Goal: Task Accomplishment & Management: Complete application form

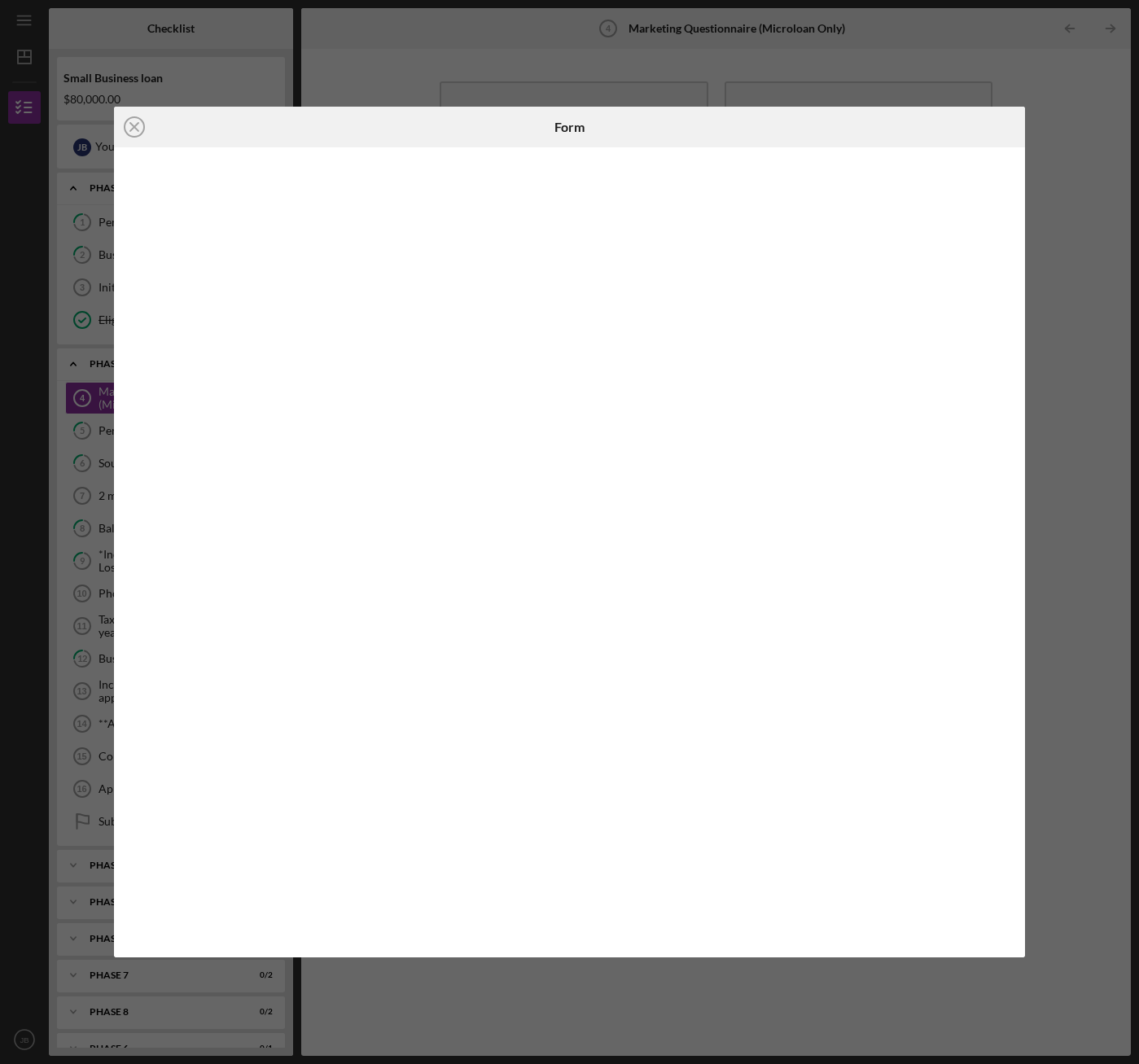
click at [233, 133] on div "Icon/Close" at bounding box center [266, 126] width 303 height 40
click at [135, 129] on icon "Icon/Close" at bounding box center [134, 126] width 40 height 40
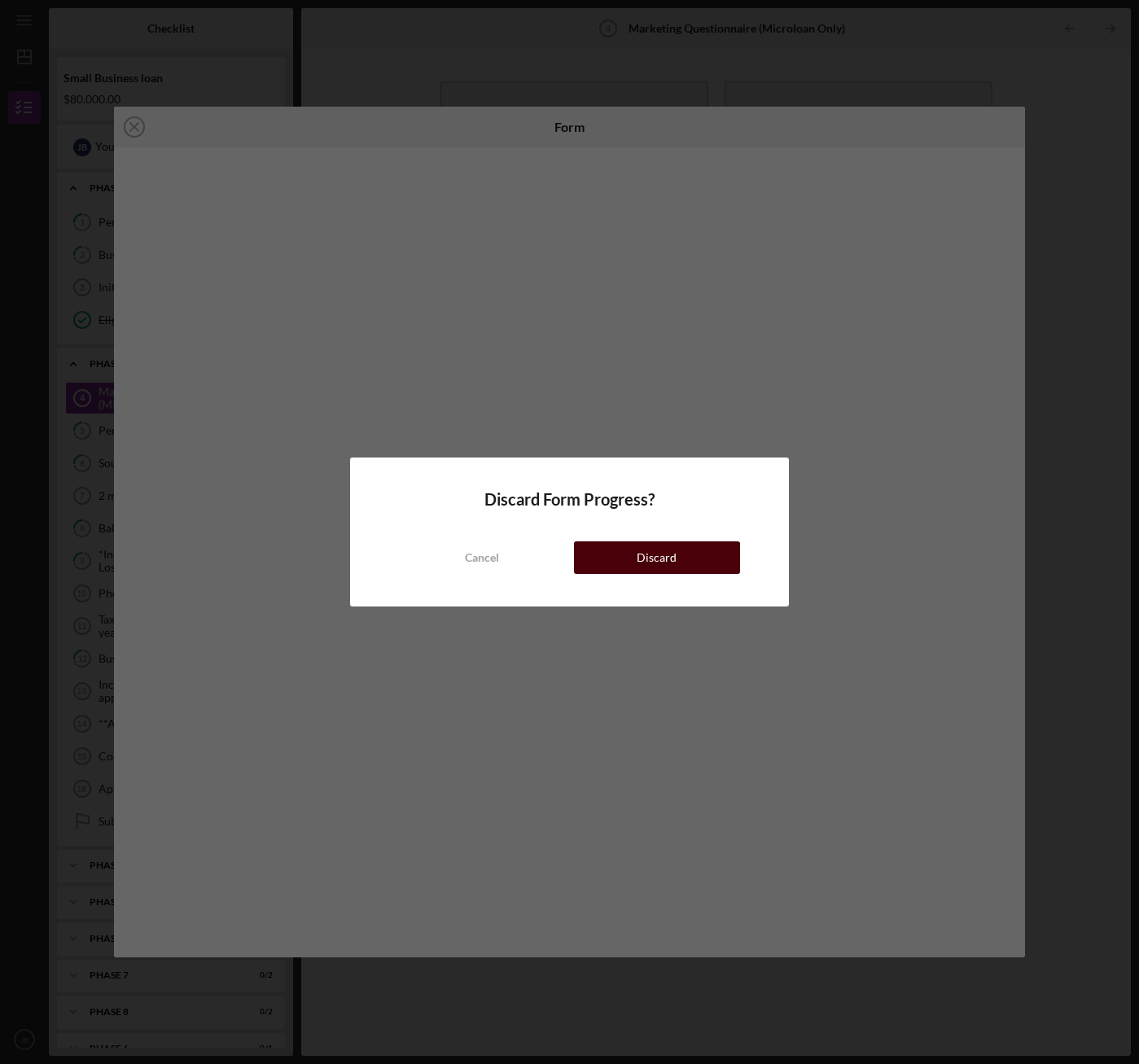
click at [598, 547] on button "Discard" at bounding box center [657, 558] width 167 height 33
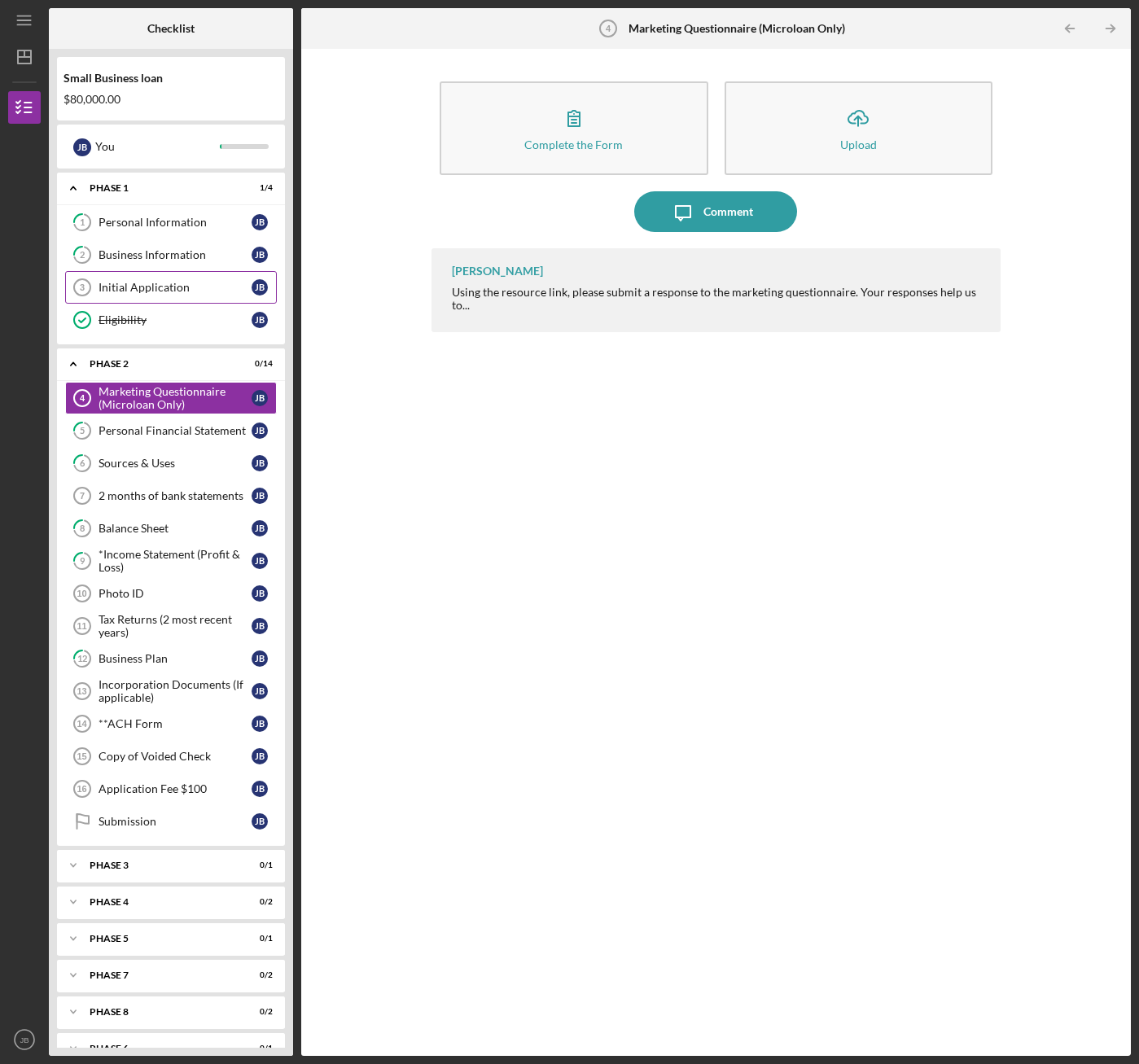
click at [155, 283] on div "Initial Application" at bounding box center [174, 287] width 153 height 13
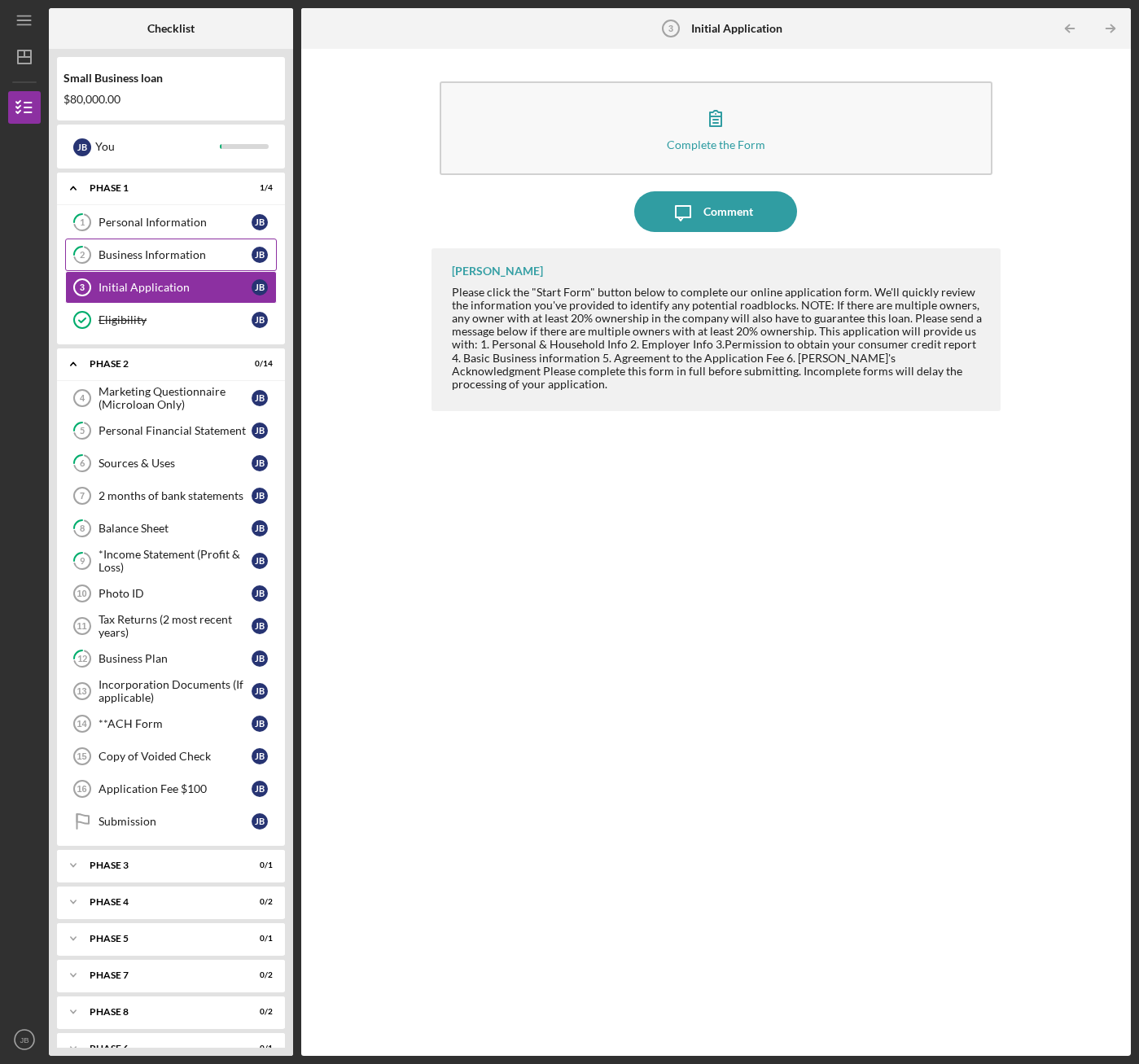
click at [162, 252] on div "Business Information" at bounding box center [174, 254] width 153 height 13
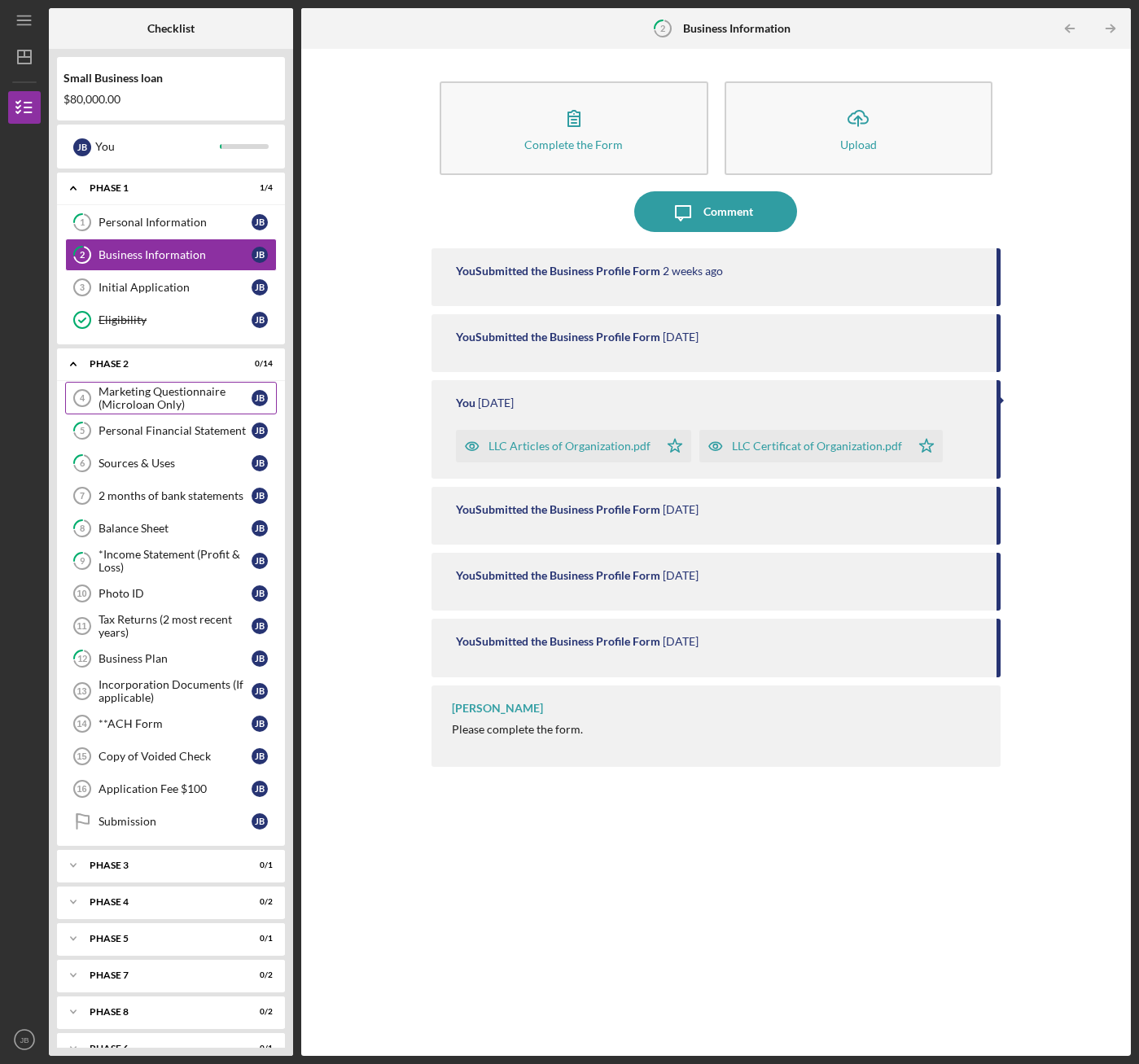
click at [197, 400] on div "Marketing Questionnaire (Microloan Only)" at bounding box center [174, 398] width 153 height 26
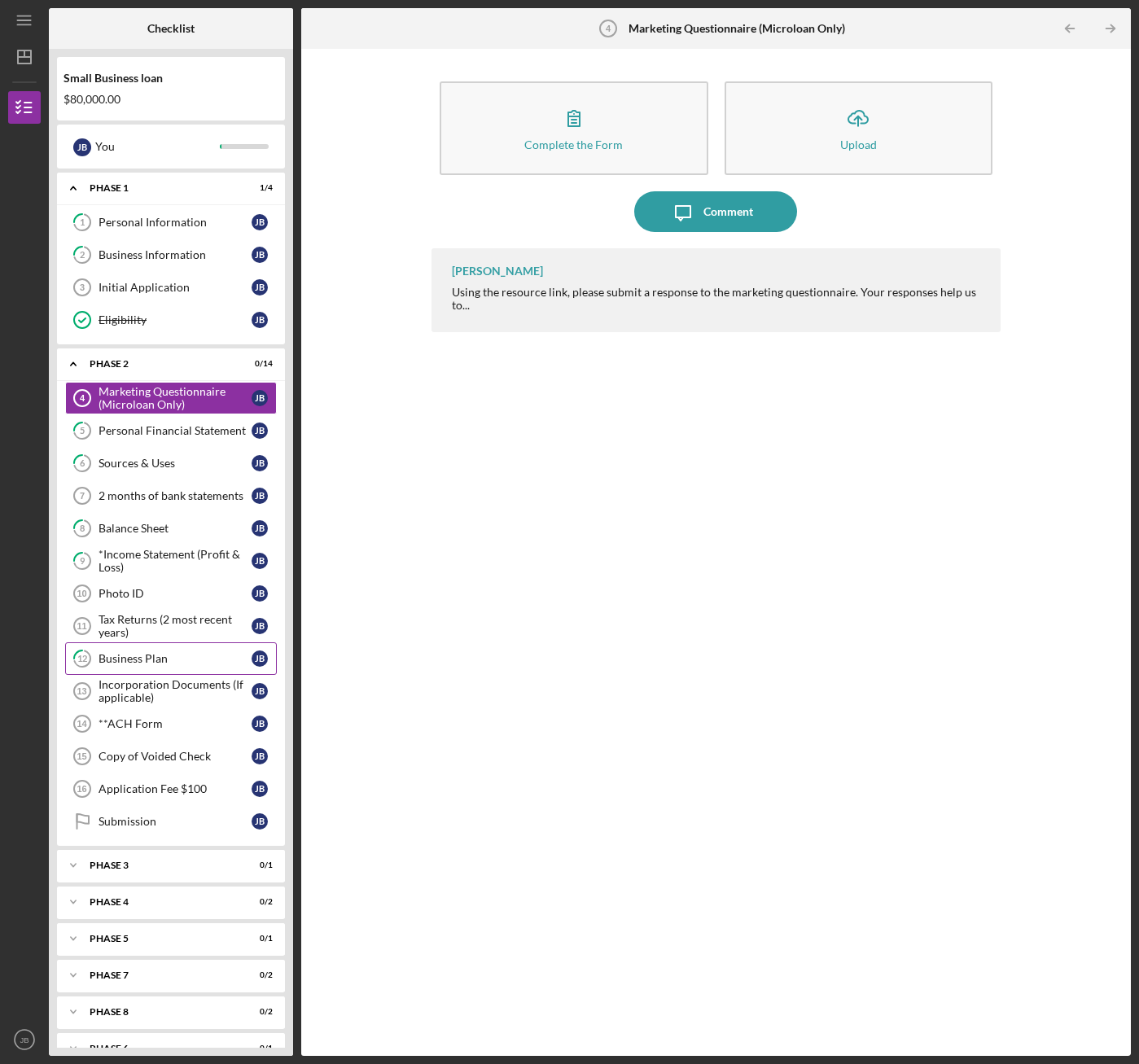
click at [162, 659] on div "Business Plan" at bounding box center [174, 658] width 153 height 13
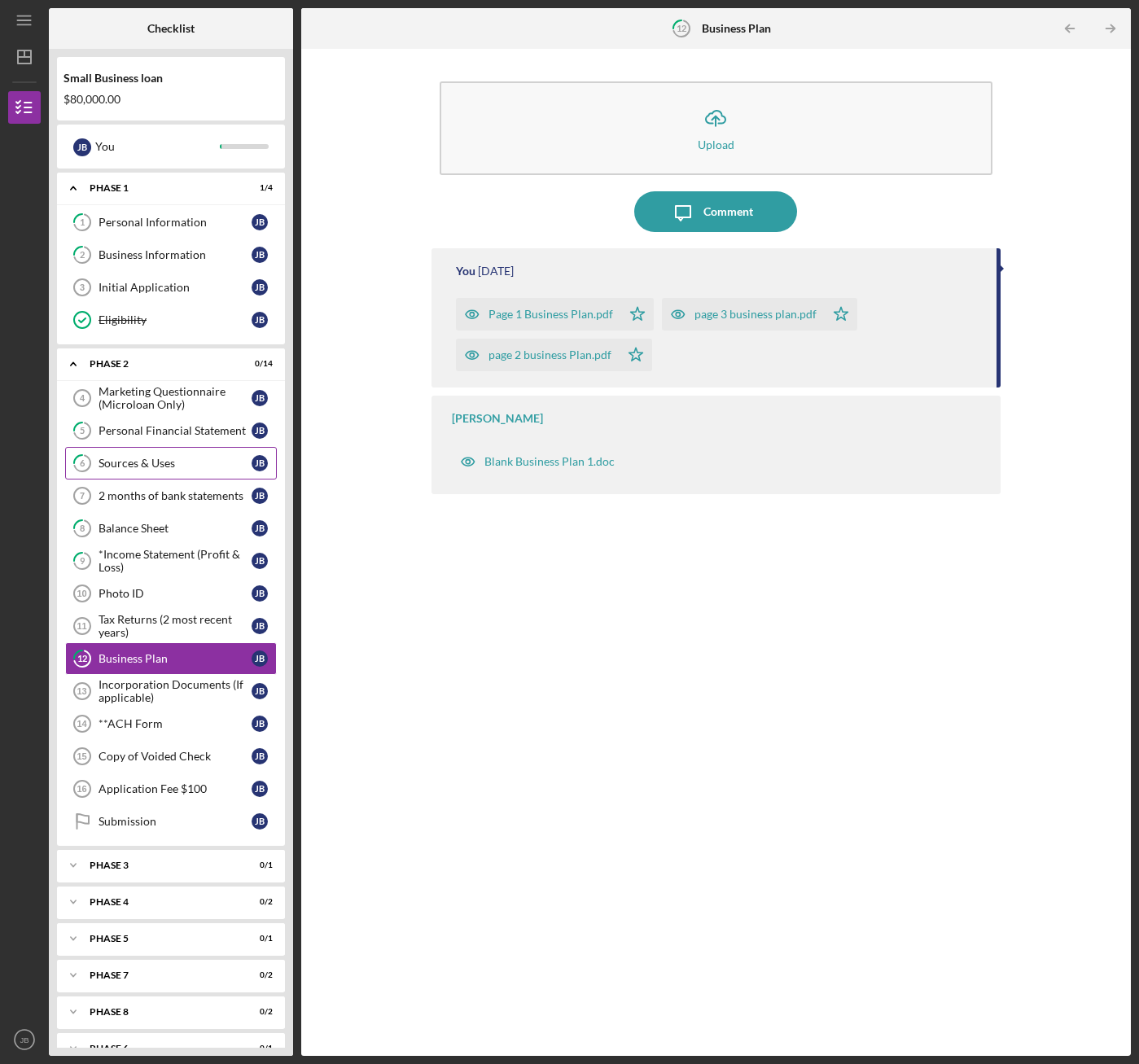
click at [204, 462] on div "Sources & Uses" at bounding box center [174, 463] width 153 height 13
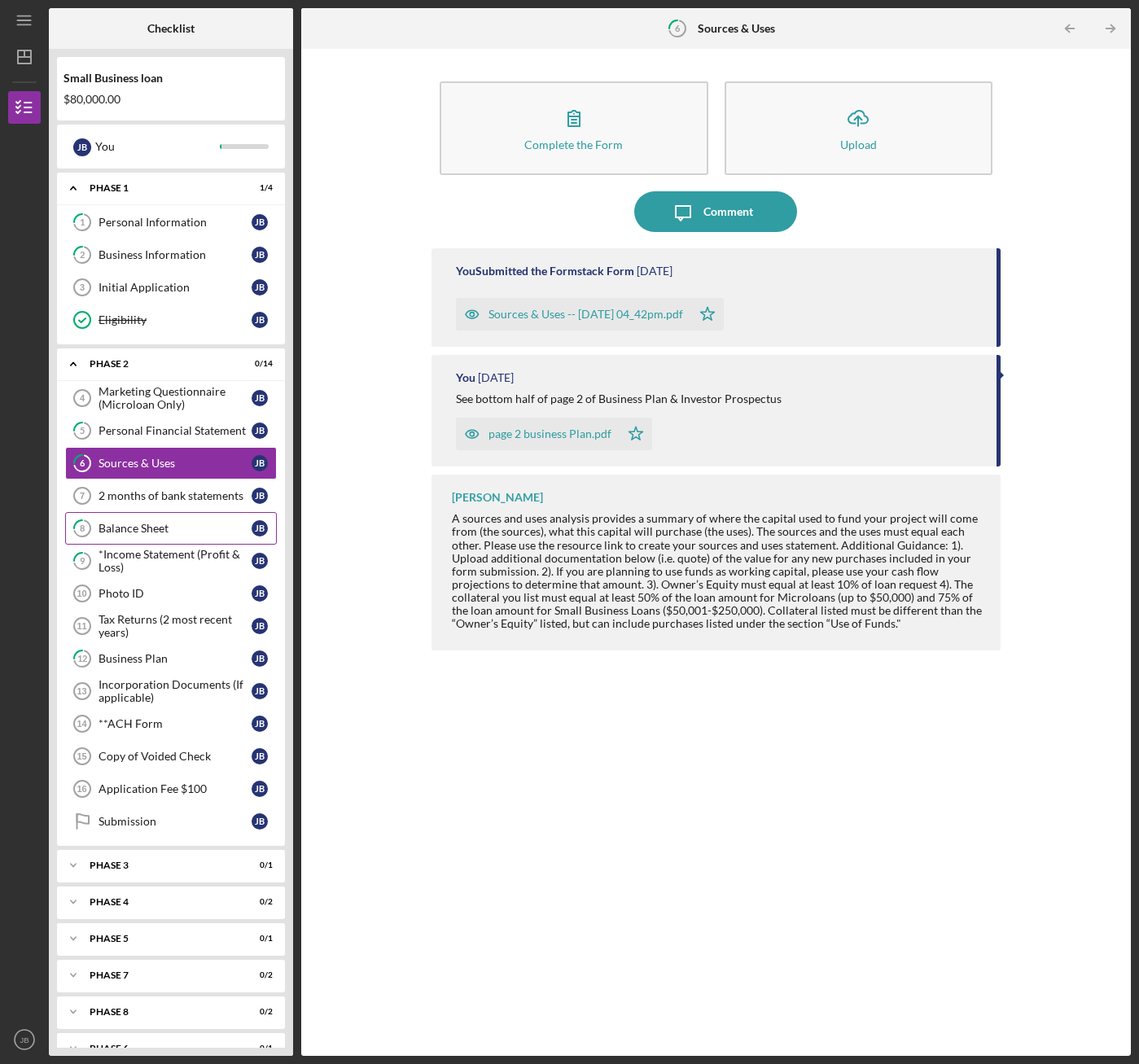
click at [139, 531] on div "Balance Sheet" at bounding box center [174, 528] width 153 height 13
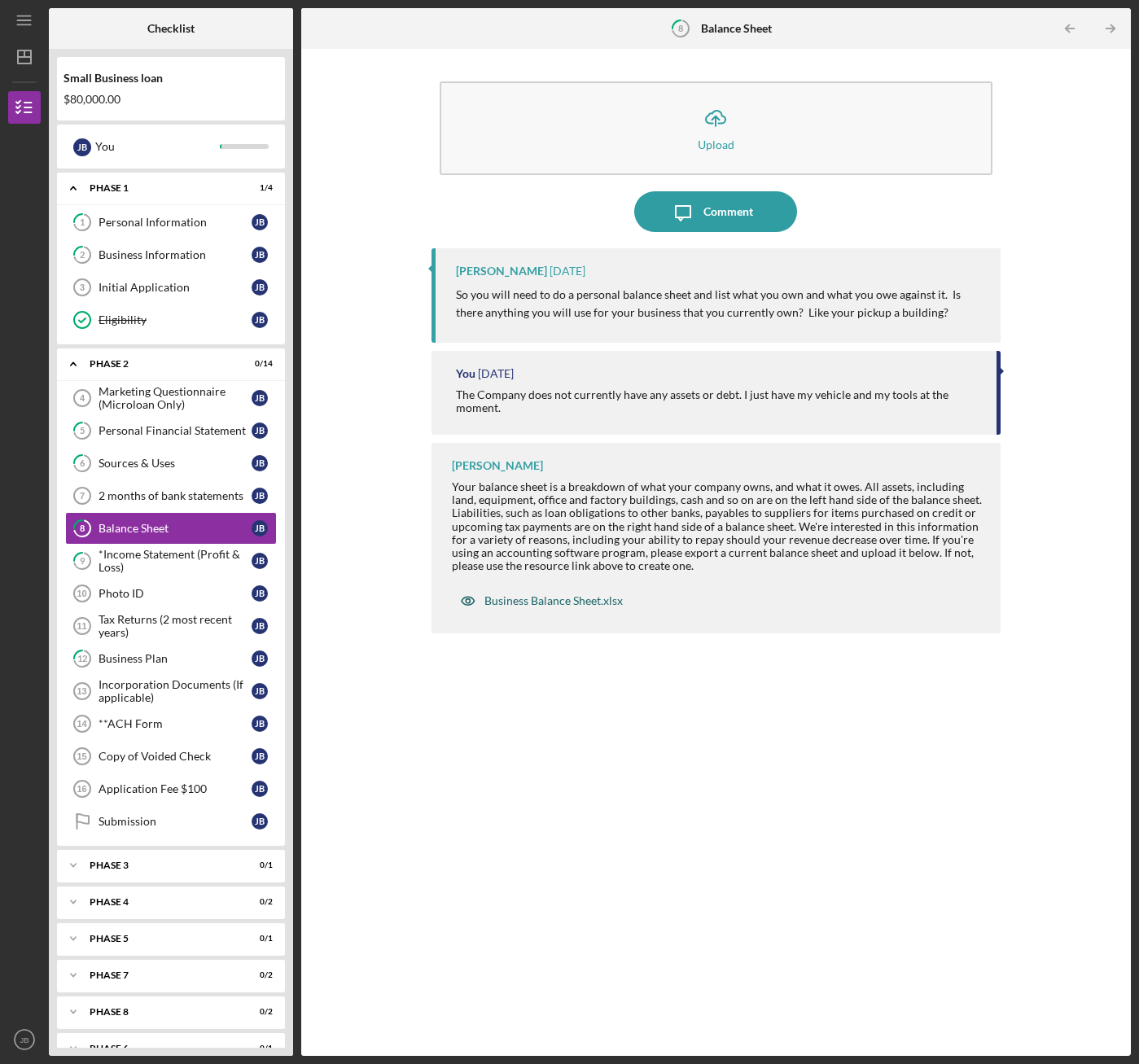
click at [496, 599] on div "Business Balance Sheet.xlsx" at bounding box center [554, 600] width 139 height 13
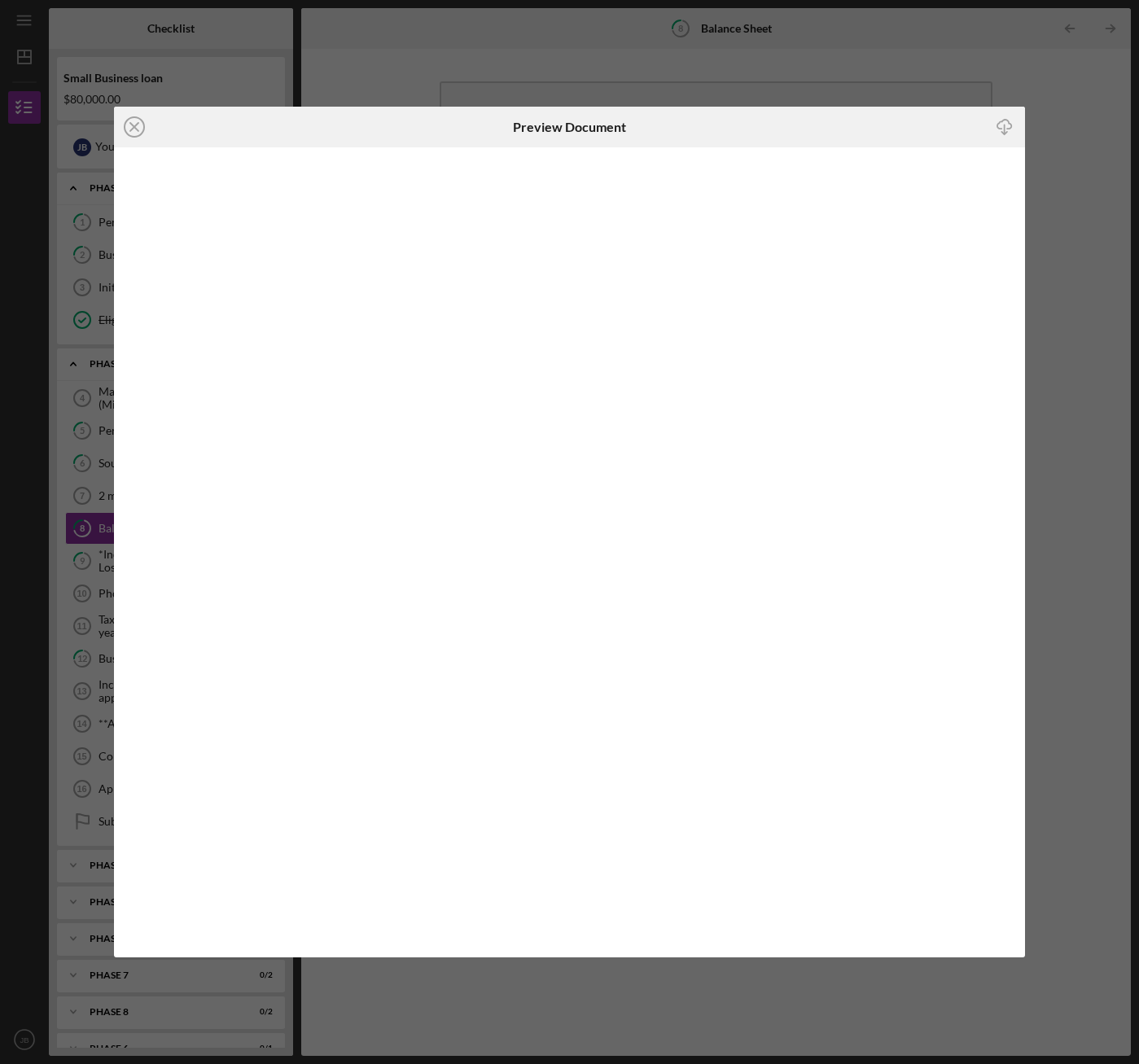
click at [1005, 120] on icon "Icon/Download" at bounding box center [1005, 126] width 36 height 36
click at [139, 125] on icon "Icon/Close" at bounding box center [134, 126] width 40 height 40
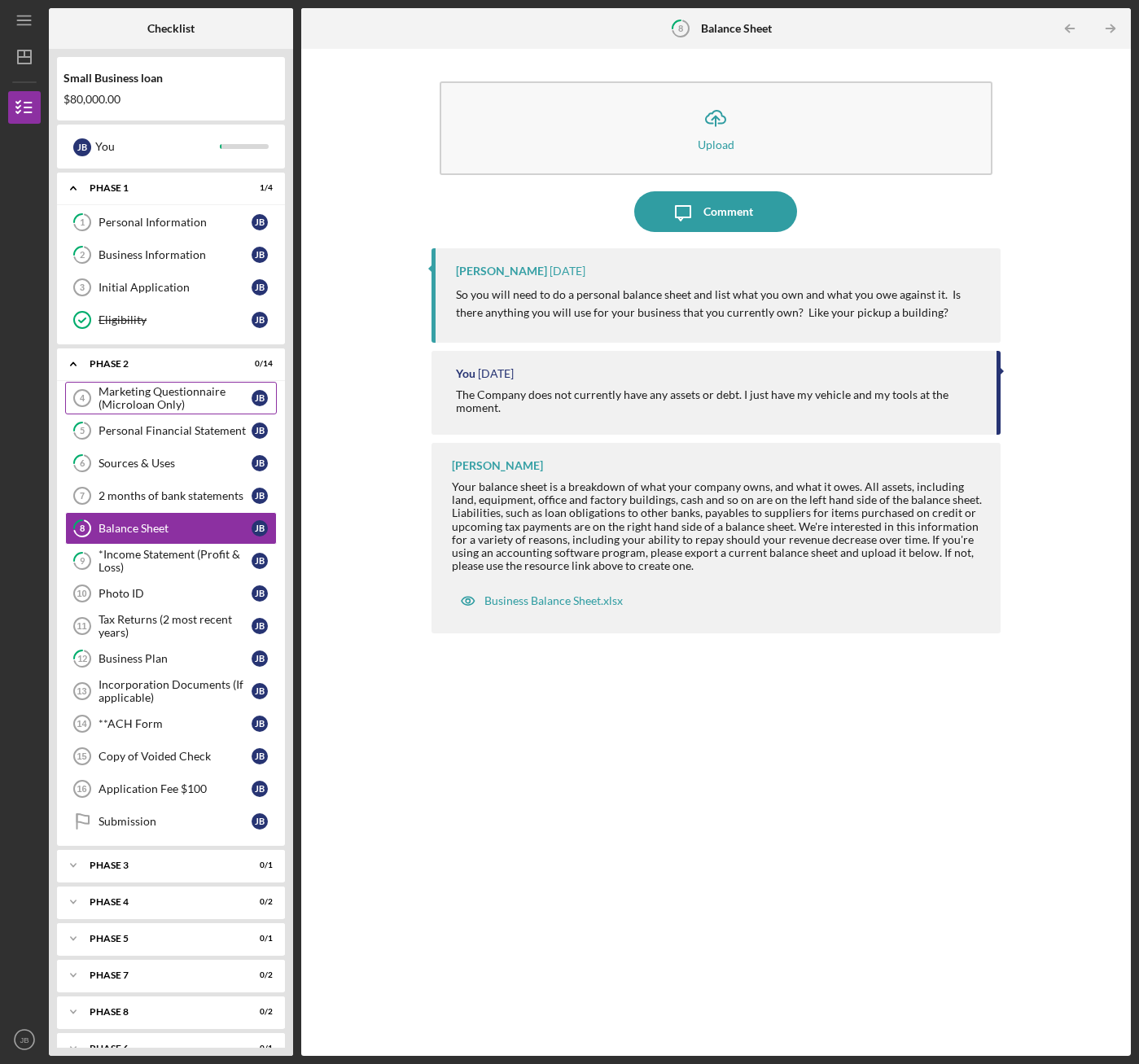
click at [126, 400] on div "Marketing Questionnaire (Microloan Only)" at bounding box center [174, 398] width 153 height 26
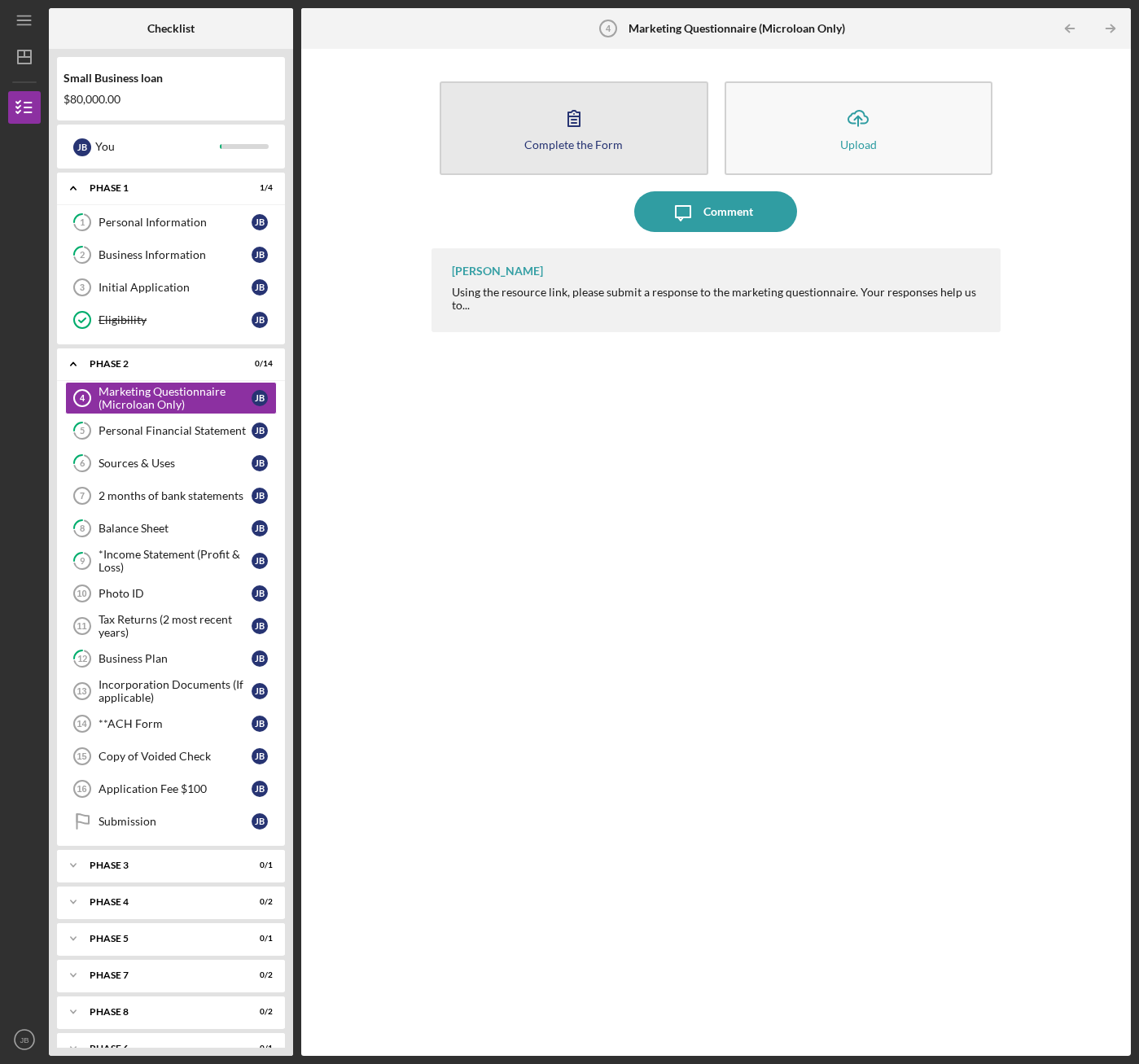
click at [584, 124] on icon "button" at bounding box center [573, 117] width 40 height 40
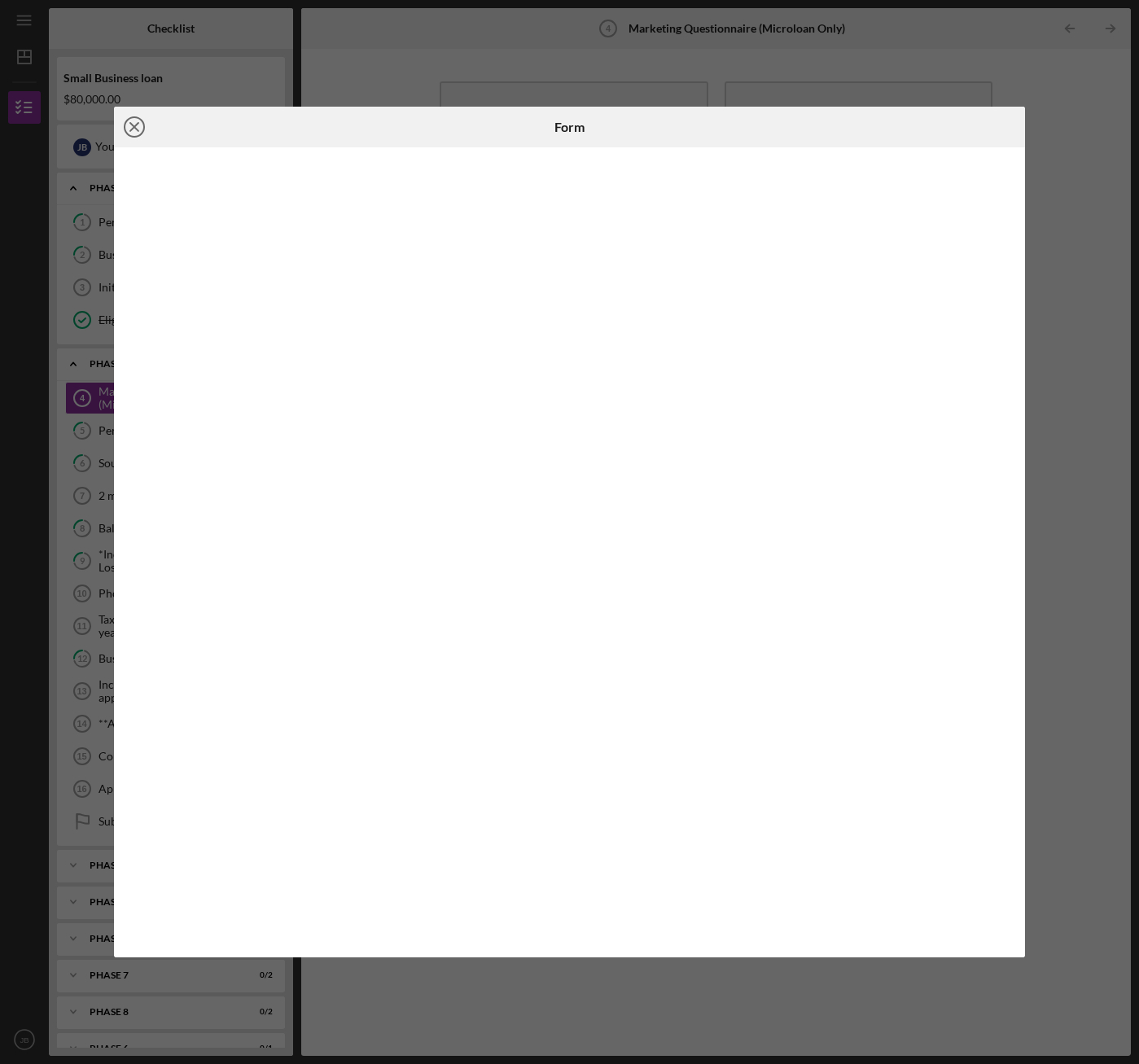
click at [129, 117] on icon "Icon/Close" at bounding box center [134, 126] width 40 height 40
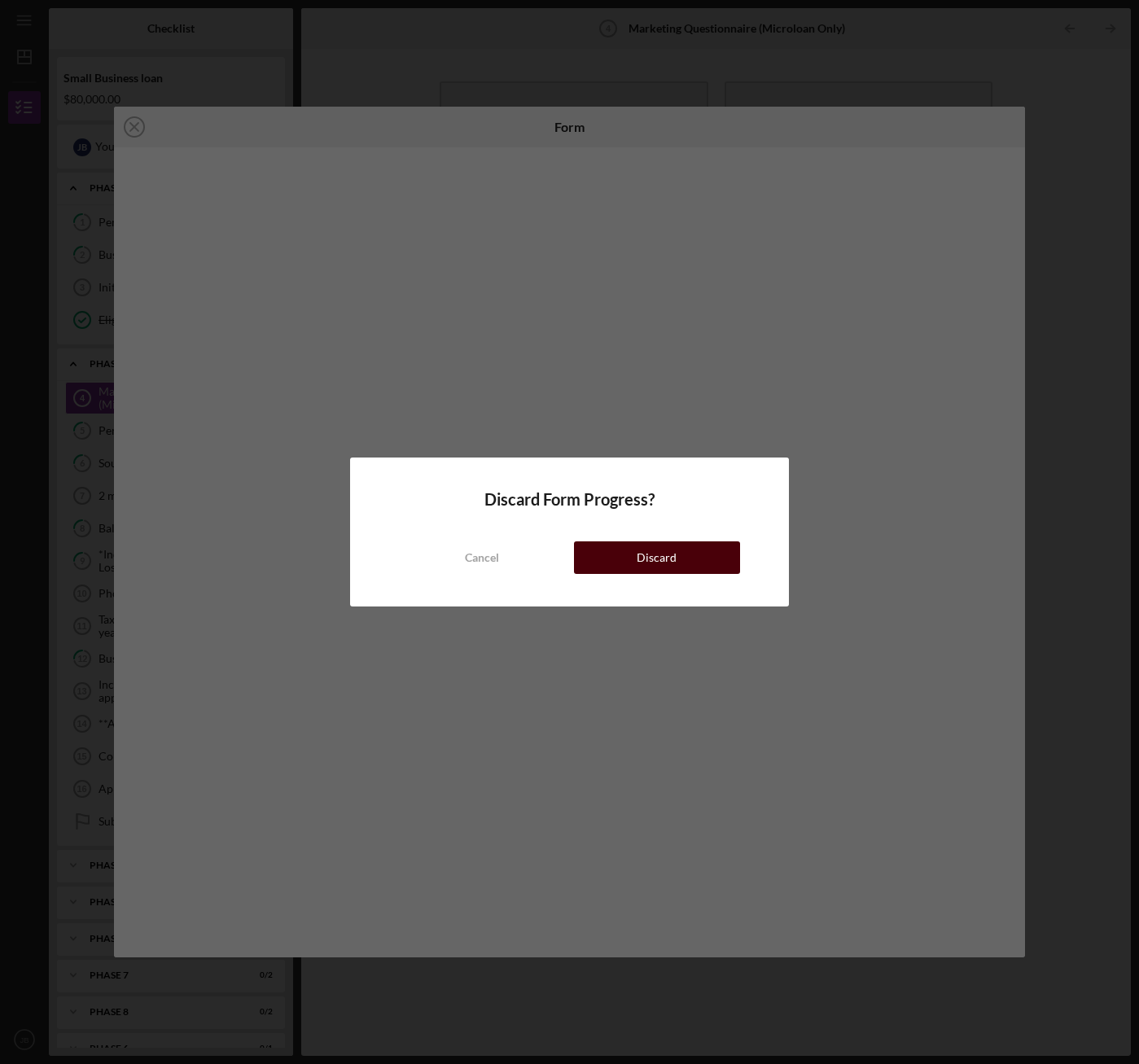
click at [619, 555] on button "Discard" at bounding box center [657, 558] width 167 height 33
